Goal: Task Accomplishment & Management: Use online tool/utility

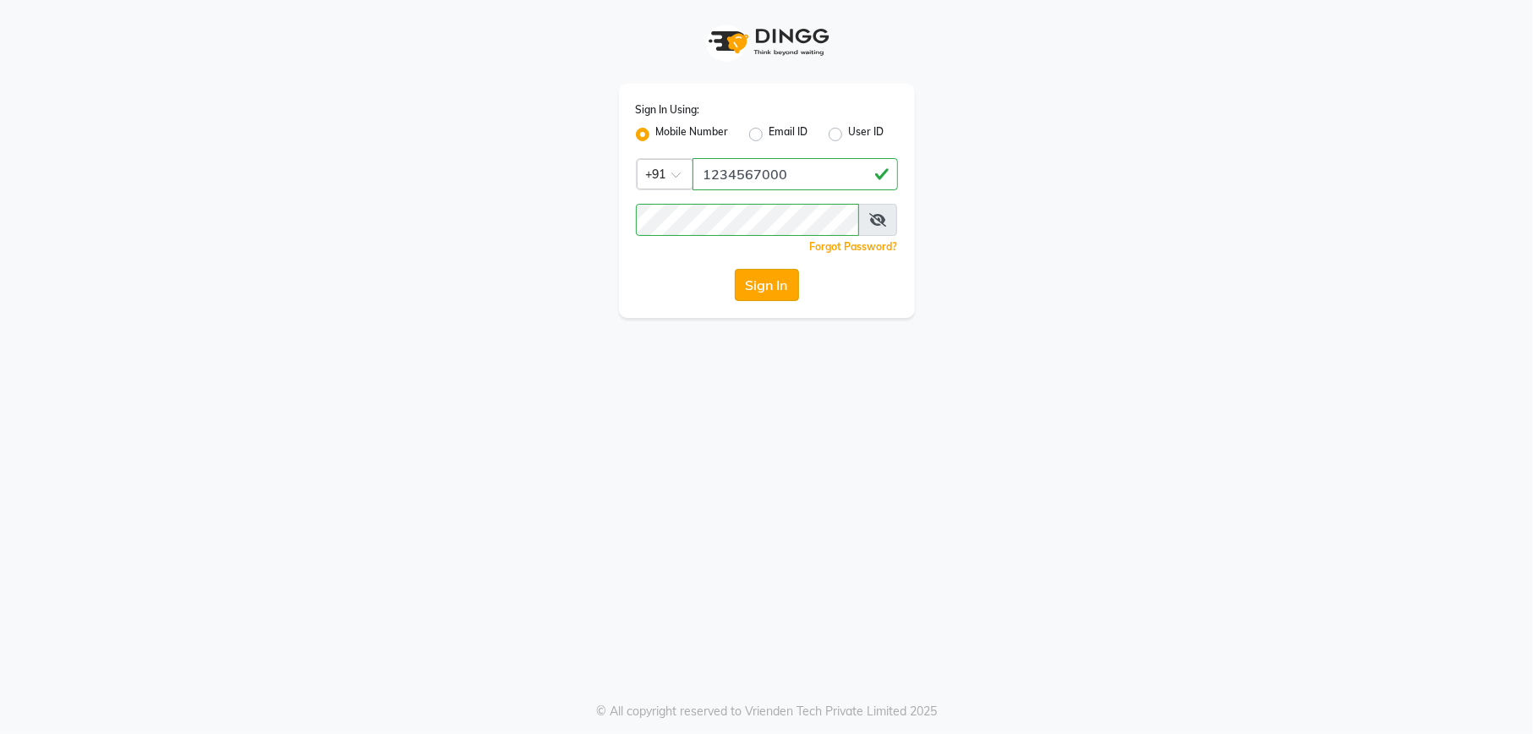
click at [763, 287] on button "Sign In" at bounding box center [767, 285] width 64 height 32
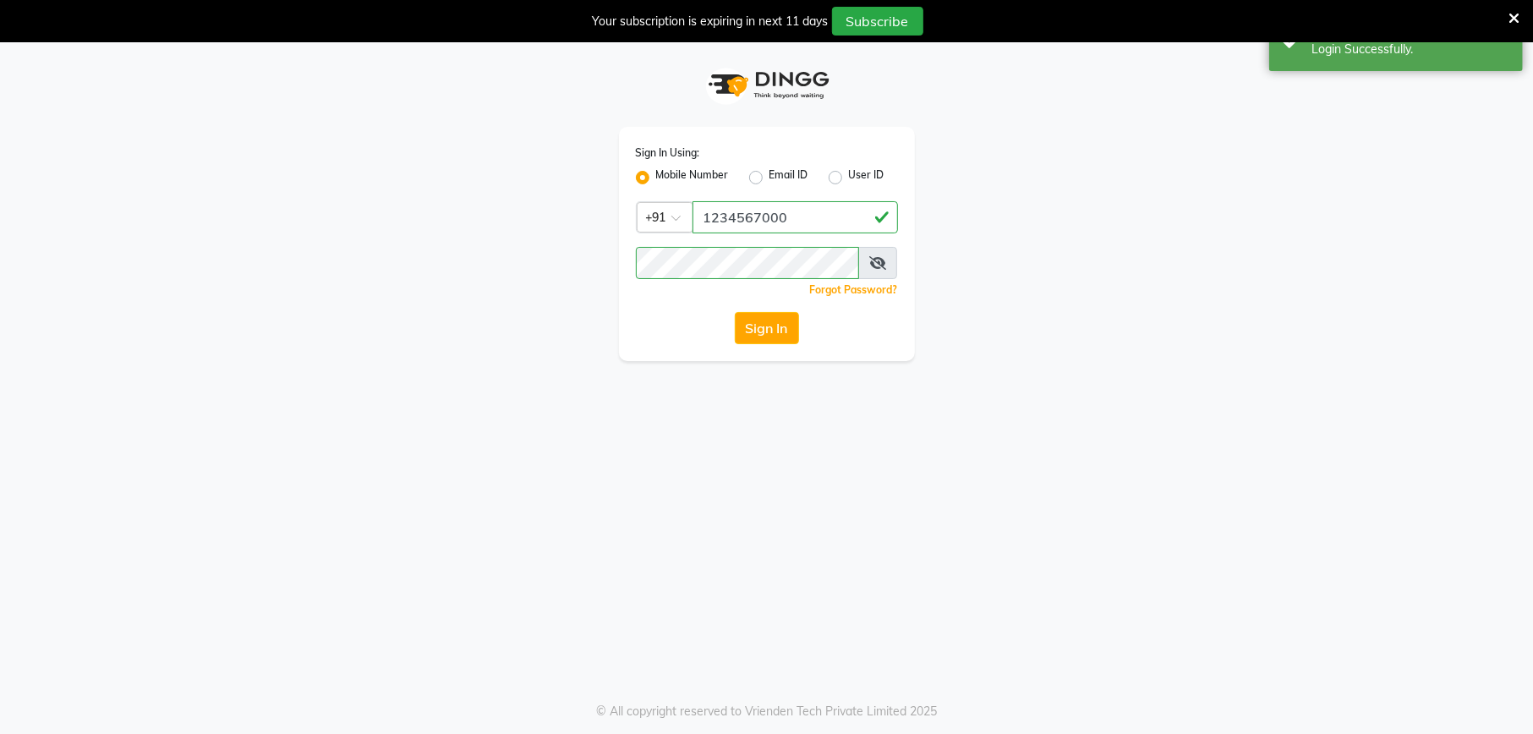
select select "service"
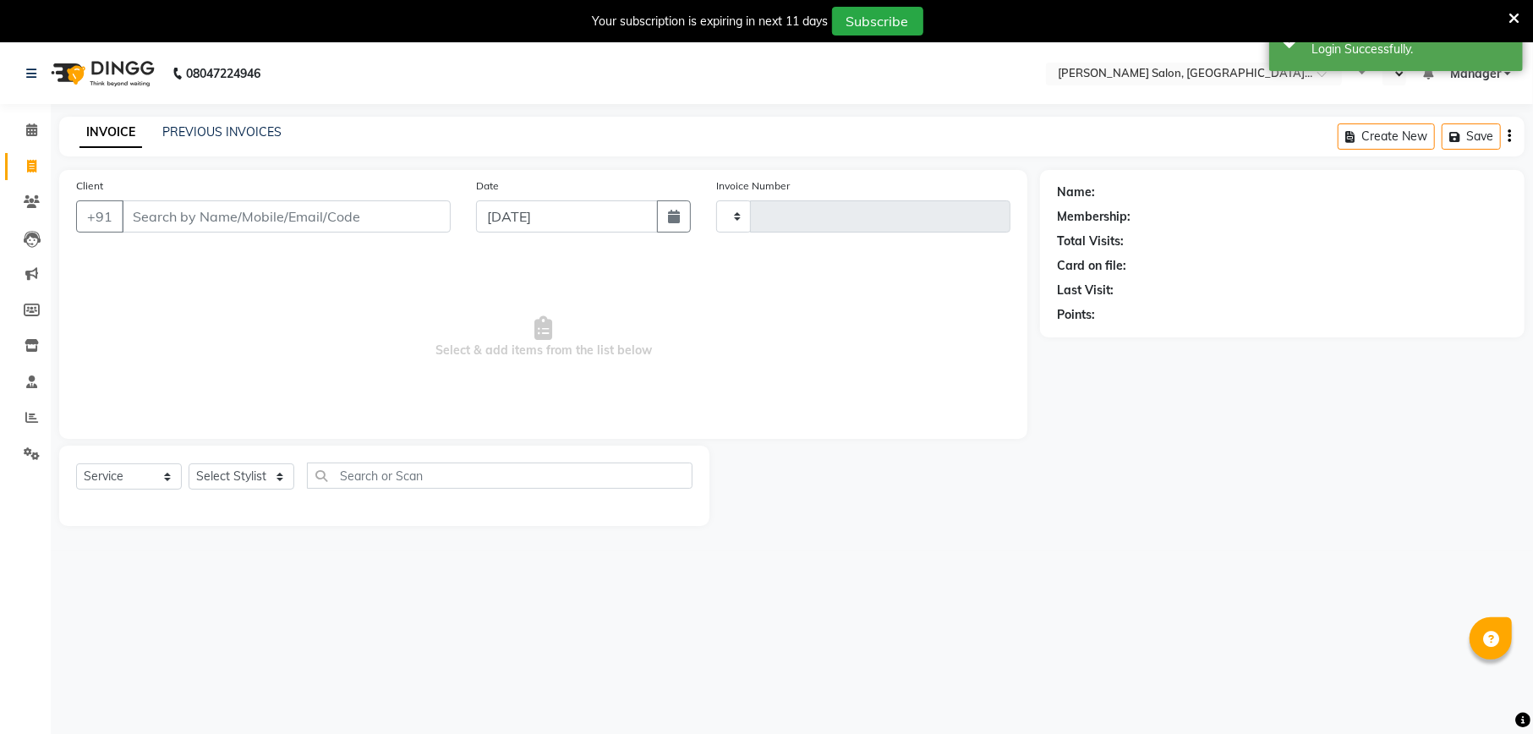
type input "2001"
select select "en"
select select "6961"
